Goal: Task Accomplishment & Management: Manage account settings

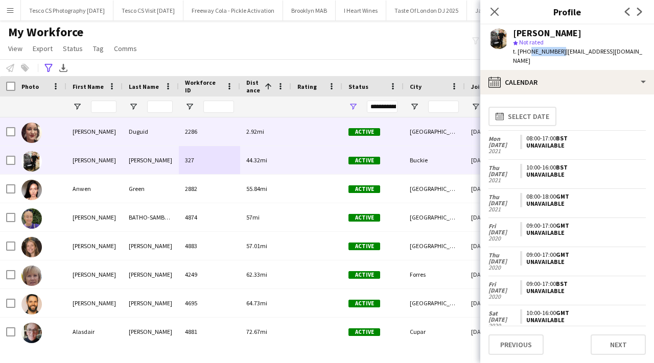
scroll to position [480, 0]
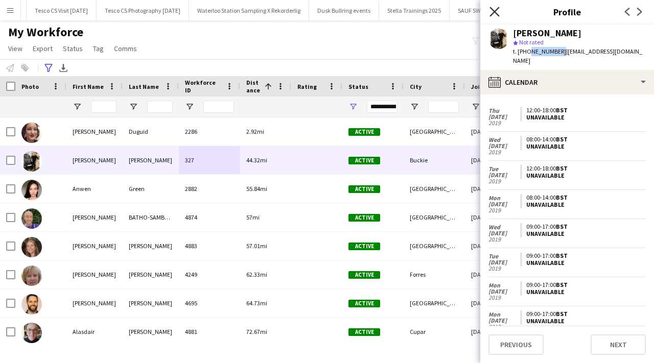
click at [493, 13] on icon at bounding box center [495, 12] width 10 height 10
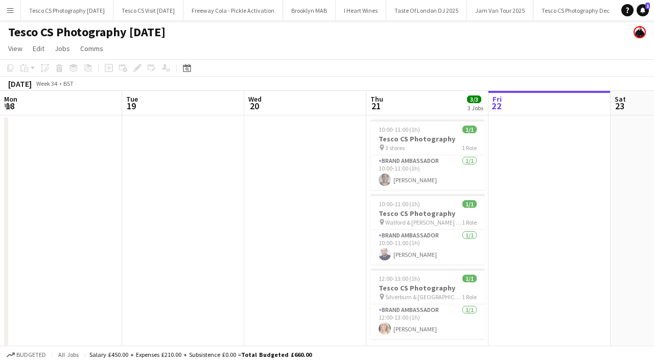
scroll to position [0, 311]
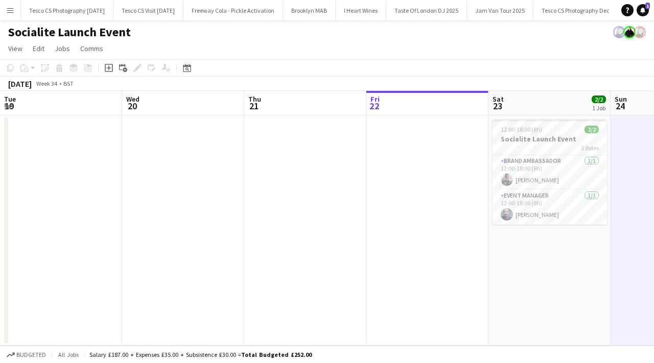
scroll to position [0, 352]
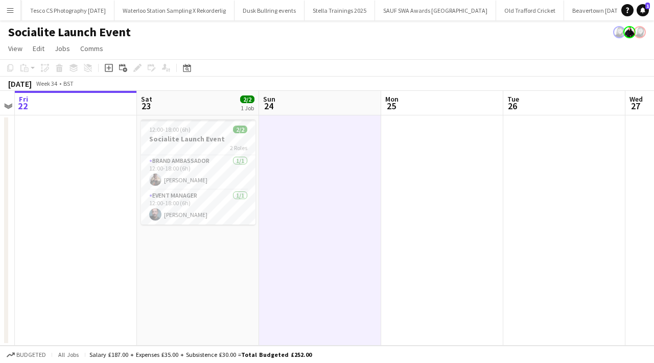
click at [12, 8] on app-icon "Menu" at bounding box center [10, 10] width 8 height 8
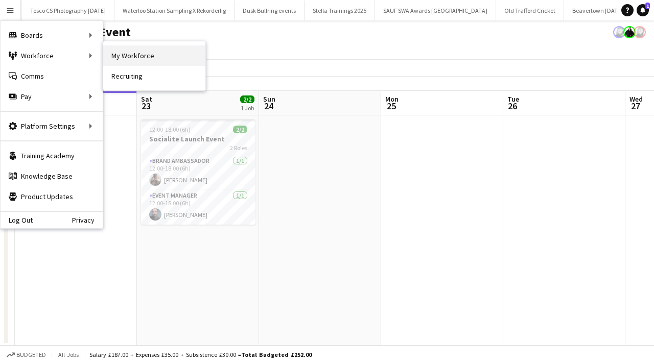
click at [113, 56] on link "My Workforce" at bounding box center [154, 55] width 102 height 20
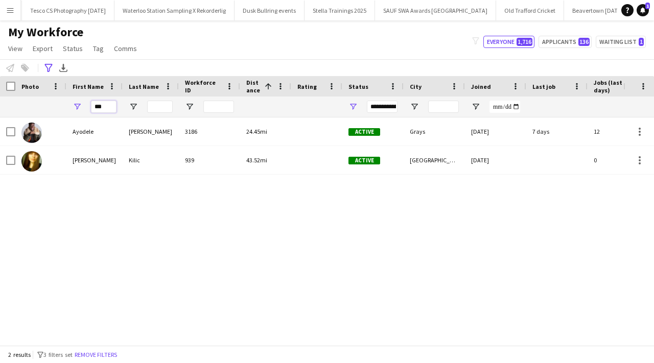
click at [106, 108] on input "***" at bounding box center [104, 107] width 26 height 12
type input "*"
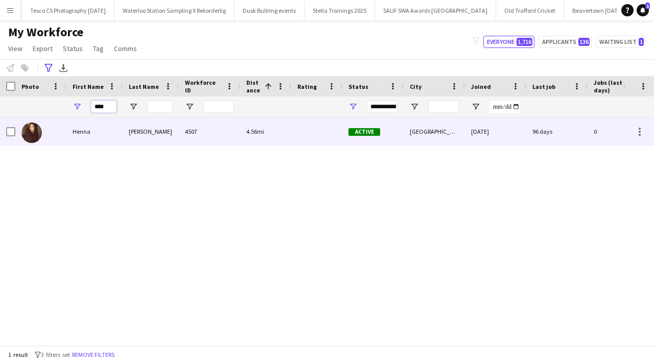
type input "****"
click at [120, 135] on div "Henna" at bounding box center [94, 132] width 56 height 28
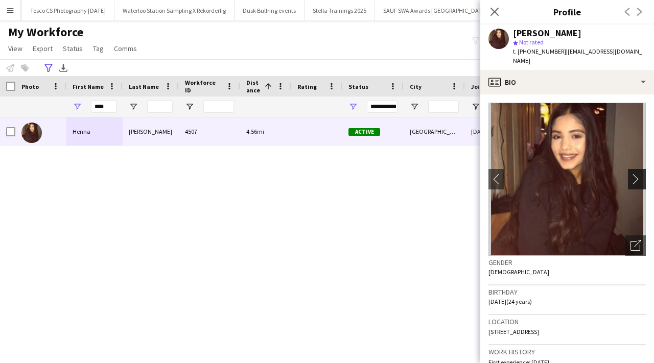
click at [632, 174] on app-icon "chevron-right" at bounding box center [639, 179] width 16 height 11
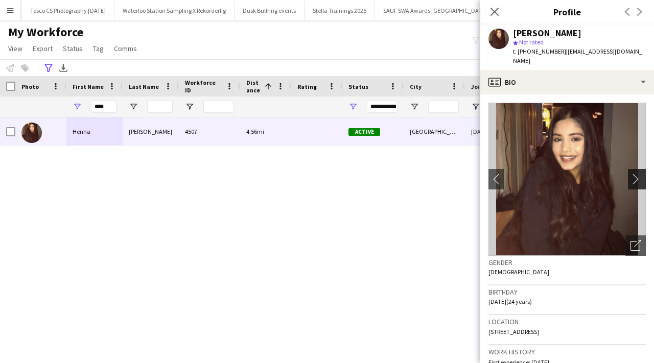
click at [637, 174] on app-icon "chevron-right" at bounding box center [639, 179] width 16 height 11
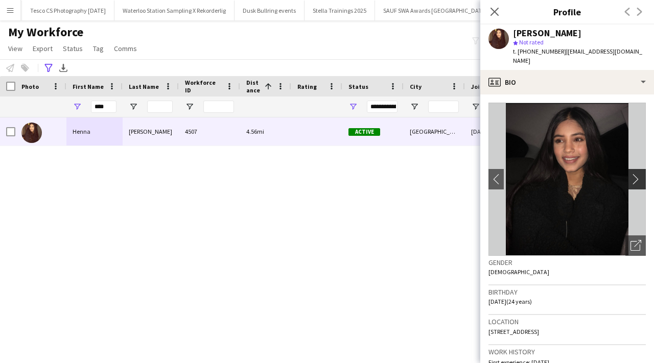
click at [637, 174] on app-icon "chevron-right" at bounding box center [639, 179] width 16 height 11
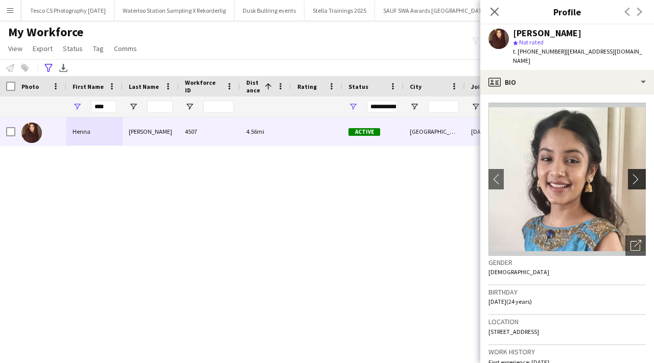
click at [637, 174] on app-icon "chevron-right" at bounding box center [639, 179] width 16 height 11
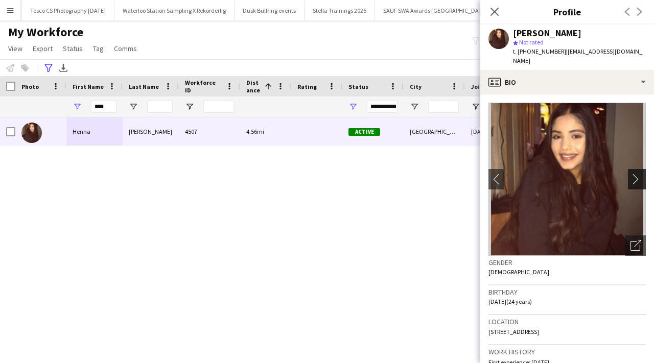
click at [637, 174] on app-icon "chevron-right" at bounding box center [639, 179] width 16 height 11
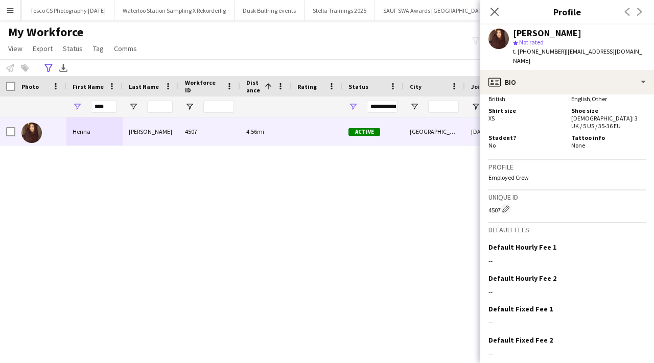
scroll to position [695, 0]
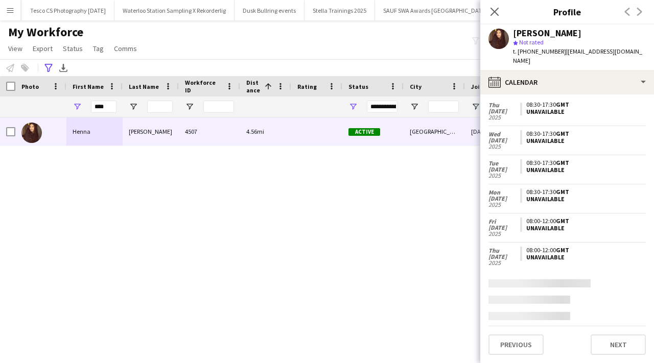
scroll to position [0, 0]
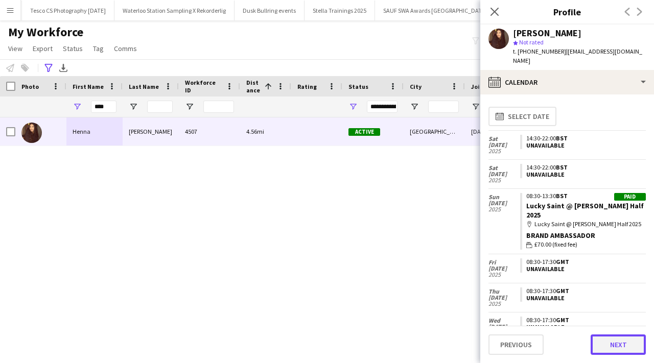
click at [613, 346] on button "Next" at bounding box center [618, 345] width 55 height 20
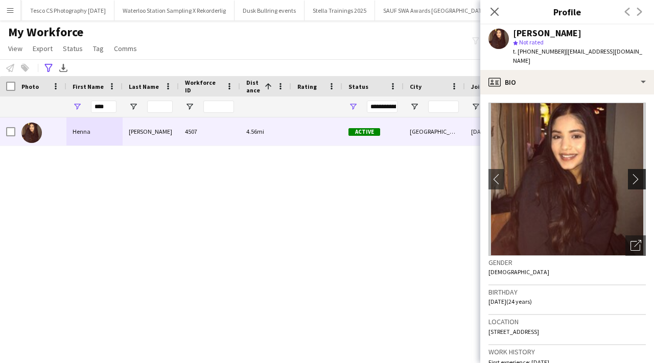
click at [640, 179] on button "chevron-right" at bounding box center [638, 179] width 20 height 20
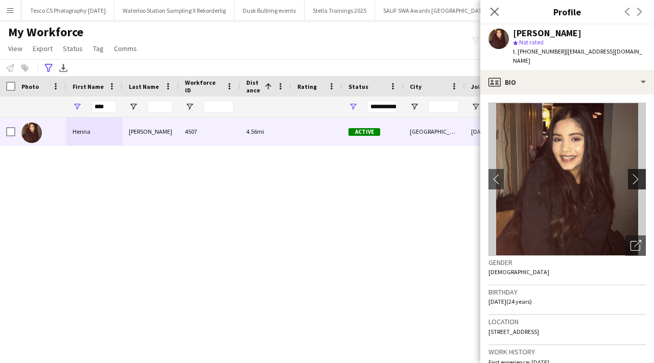
click at [639, 174] on app-icon "chevron-right" at bounding box center [639, 179] width 16 height 11
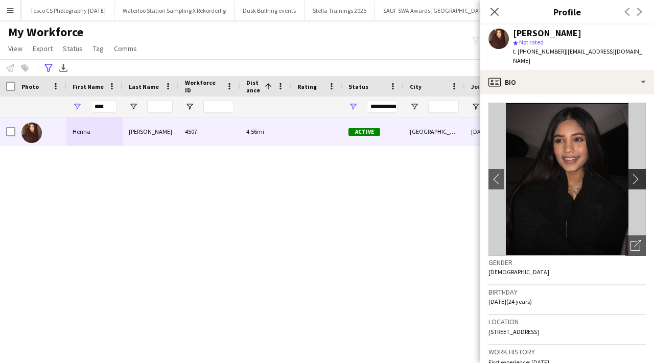
click at [639, 174] on app-icon "chevron-right" at bounding box center [639, 179] width 16 height 11
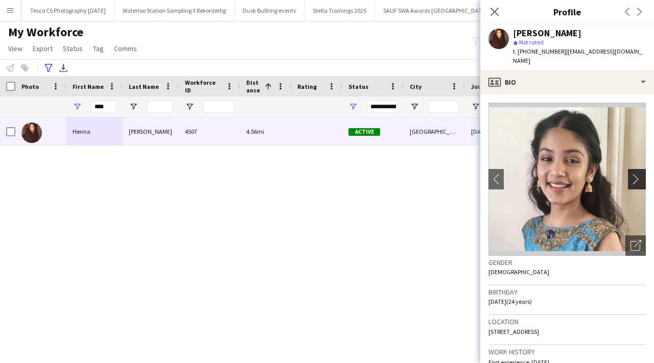
click at [639, 174] on app-icon "chevron-right" at bounding box center [639, 179] width 16 height 11
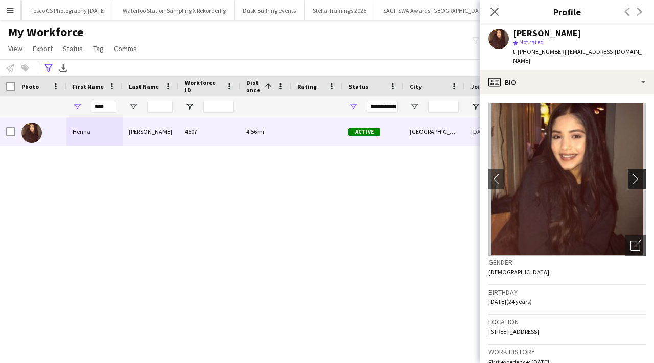
click at [639, 174] on app-icon "chevron-right" at bounding box center [639, 179] width 16 height 11
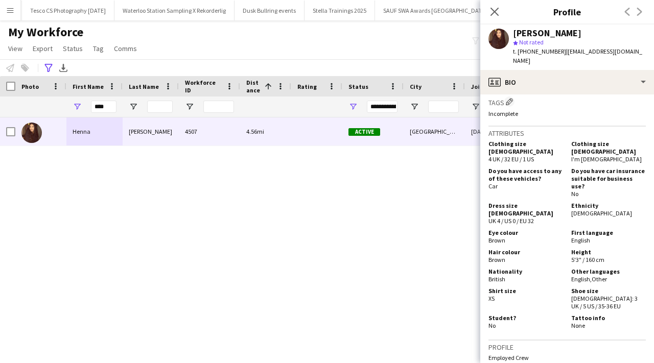
scroll to position [695, 0]
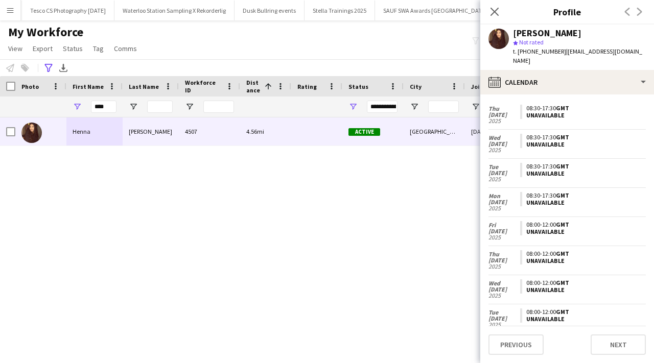
scroll to position [0, 0]
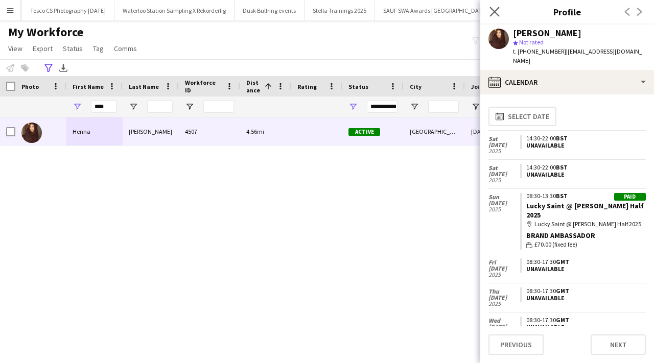
click at [500, 8] on app-icon "Close pop-in" at bounding box center [495, 12] width 15 height 15
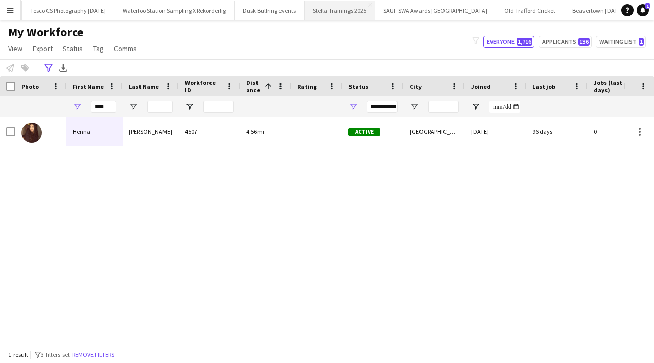
click at [305, 12] on button "Stella Trainings 2025 Close" at bounding box center [340, 11] width 71 height 20
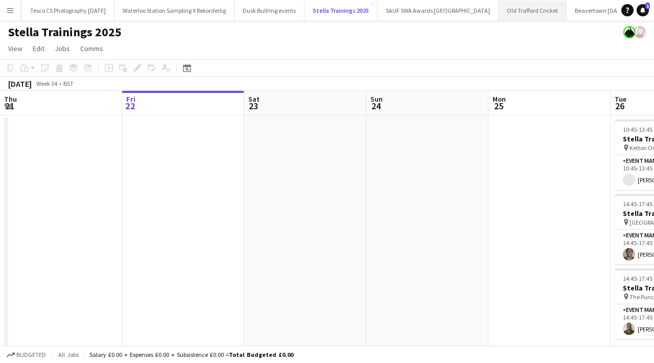
scroll to position [0, 2509]
click at [622, 3] on button "Socialite Launch Event Close" at bounding box center [660, 11] width 77 height 20
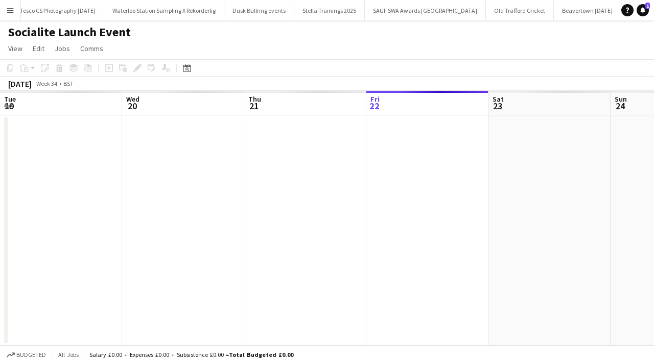
scroll to position [0, 244]
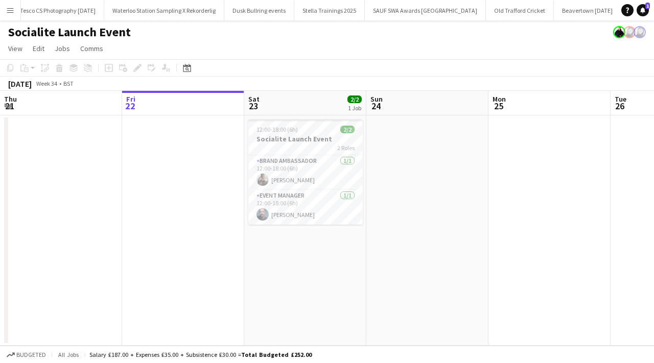
click at [10, 11] on app-icon "Menu" at bounding box center [10, 10] width 8 height 8
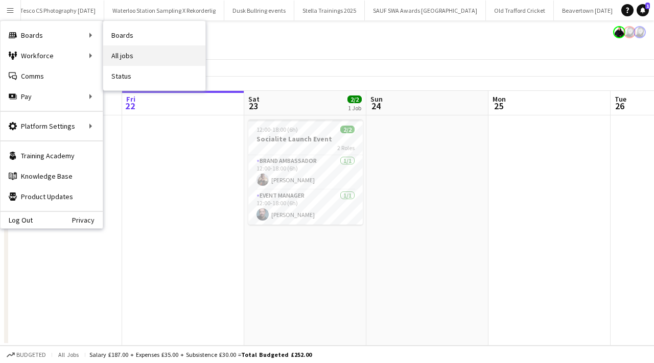
click at [145, 51] on link "All jobs" at bounding box center [154, 55] width 102 height 20
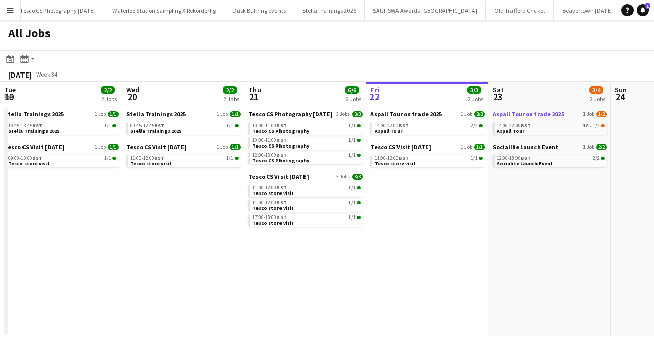
scroll to position [0, 244]
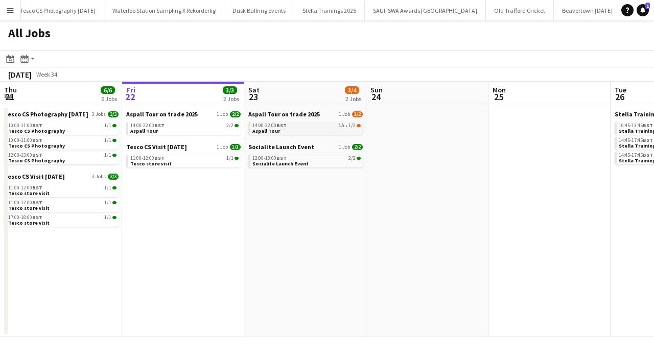
click at [319, 128] on link "14:00-22:00 BST 1A • 1/2 Aspall Tour" at bounding box center [306, 128] width 108 height 12
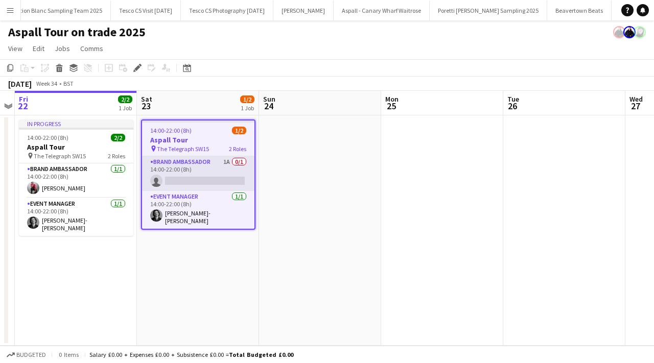
scroll to position [0, 1205]
click at [206, 180] on app-card-role "Brand Ambassador 1A 0/1 14:00-22:00 (8h) single-neutral-actions" at bounding box center [198, 173] width 112 height 35
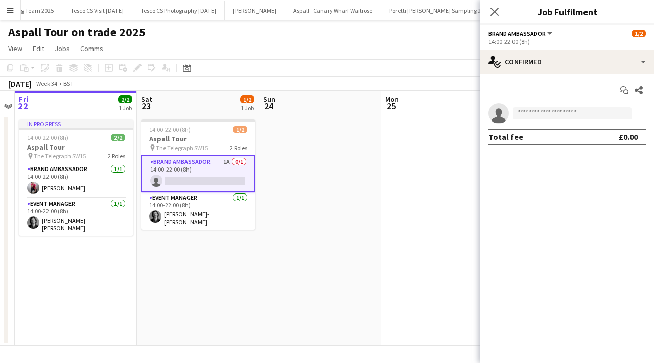
scroll to position [0, 0]
click at [558, 111] on input at bounding box center [572, 113] width 119 height 12
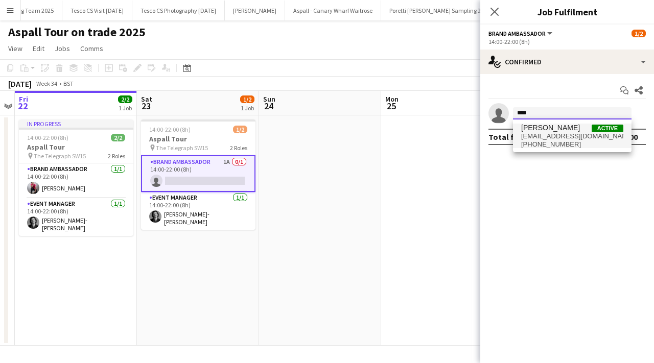
type input "****"
click at [549, 131] on span "[PERSON_NAME]" at bounding box center [550, 128] width 59 height 9
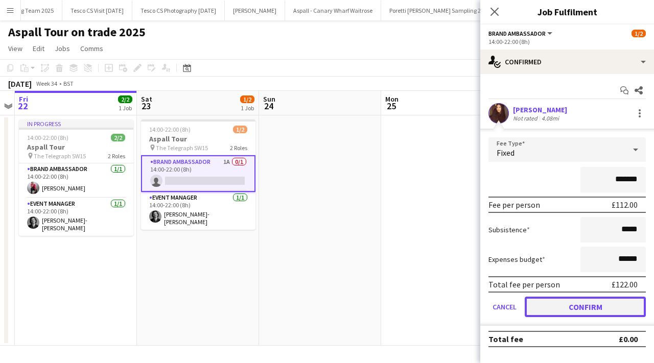
click at [572, 309] on button "Confirm" at bounding box center [585, 307] width 121 height 20
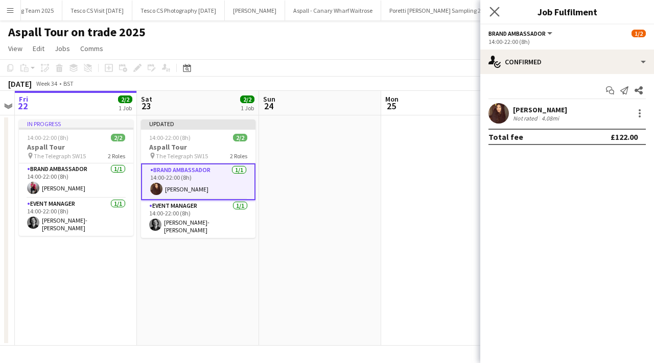
click at [500, 6] on app-icon "Close pop-in" at bounding box center [495, 12] width 15 height 15
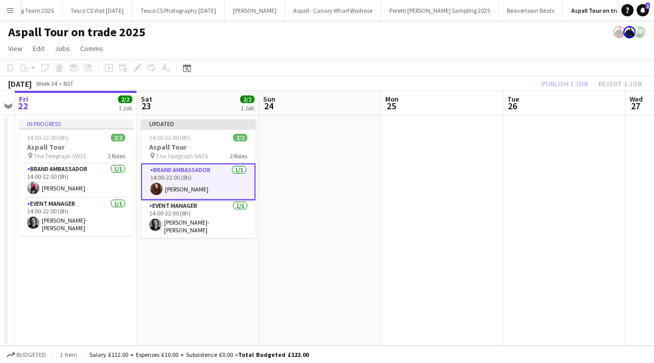
click at [351, 149] on app-date-cell at bounding box center [320, 230] width 122 height 230
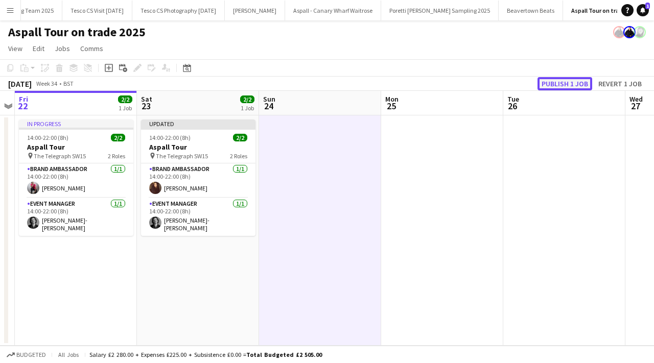
click at [559, 80] on button "Publish 1 job" at bounding box center [565, 83] width 55 height 13
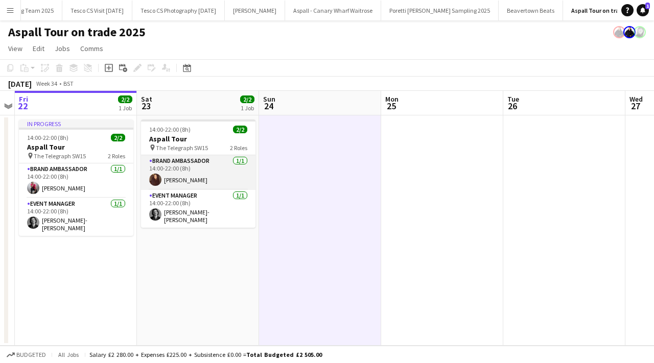
click at [160, 179] on app-user-avatar at bounding box center [155, 180] width 12 height 12
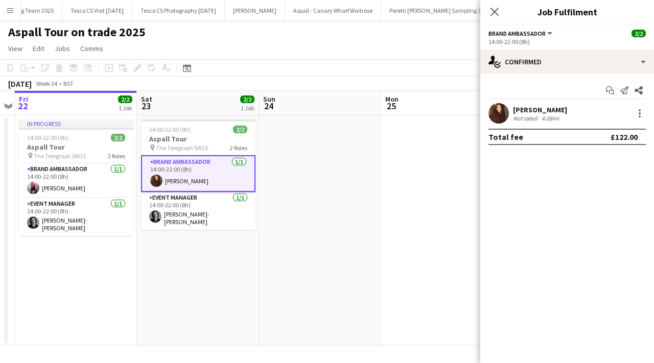
click at [512, 111] on div "[PERSON_NAME] Not rated 4.08mi" at bounding box center [567, 113] width 174 height 20
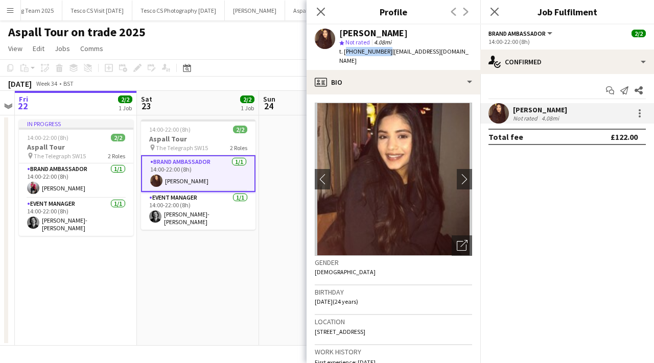
drag, startPoint x: 344, startPoint y: 53, endPoint x: 384, endPoint y: 53, distance: 39.9
click at [384, 53] on span "t. [PHONE_NUMBER]" at bounding box center [365, 52] width 53 height 8
copy span "[PHONE_NUMBER]"
